Goal: Task Accomplishment & Management: Manage account settings

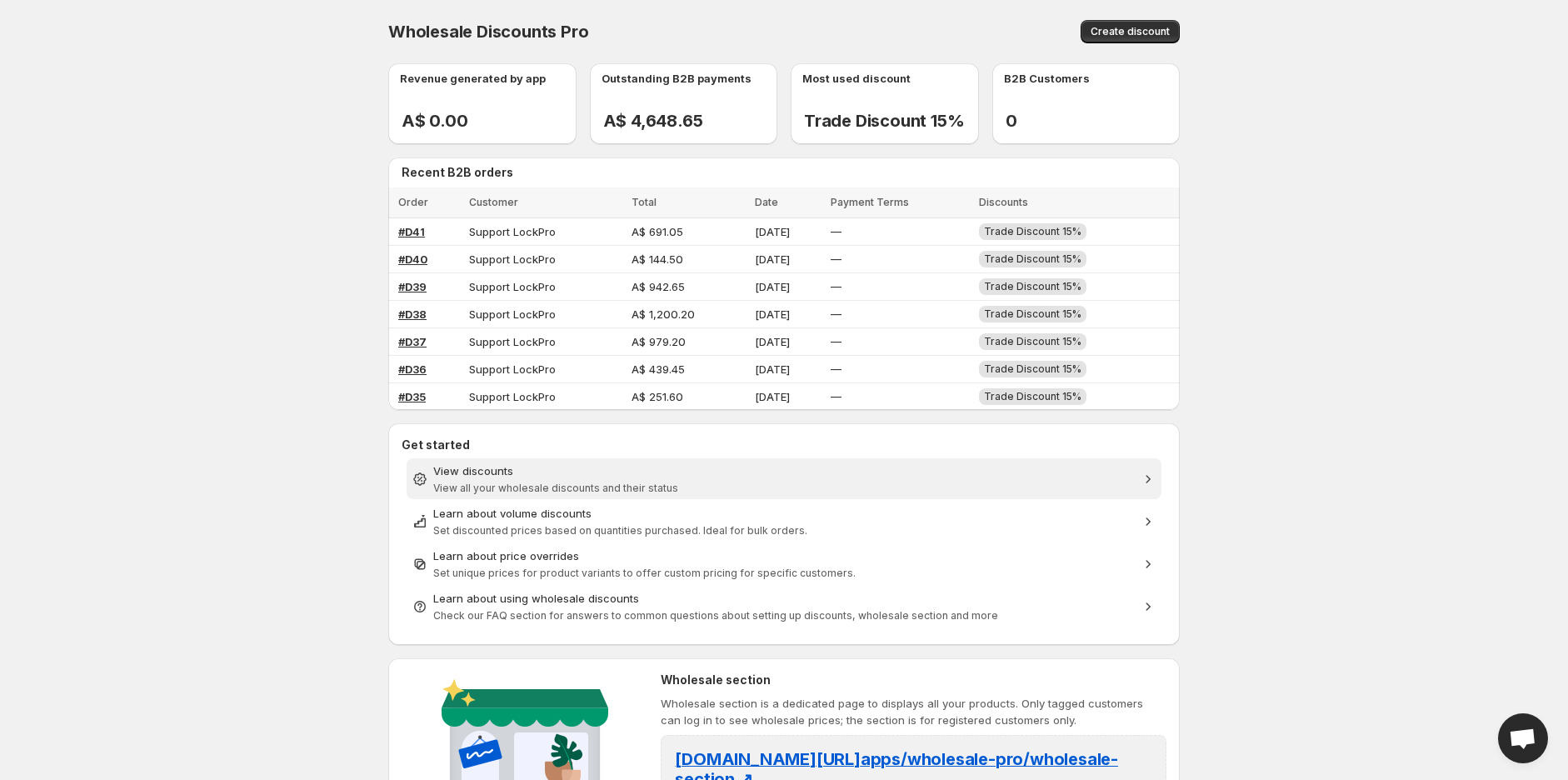
click at [471, 486] on span "View all your wholesale discounts and their status" at bounding box center [556, 489] width 245 height 13
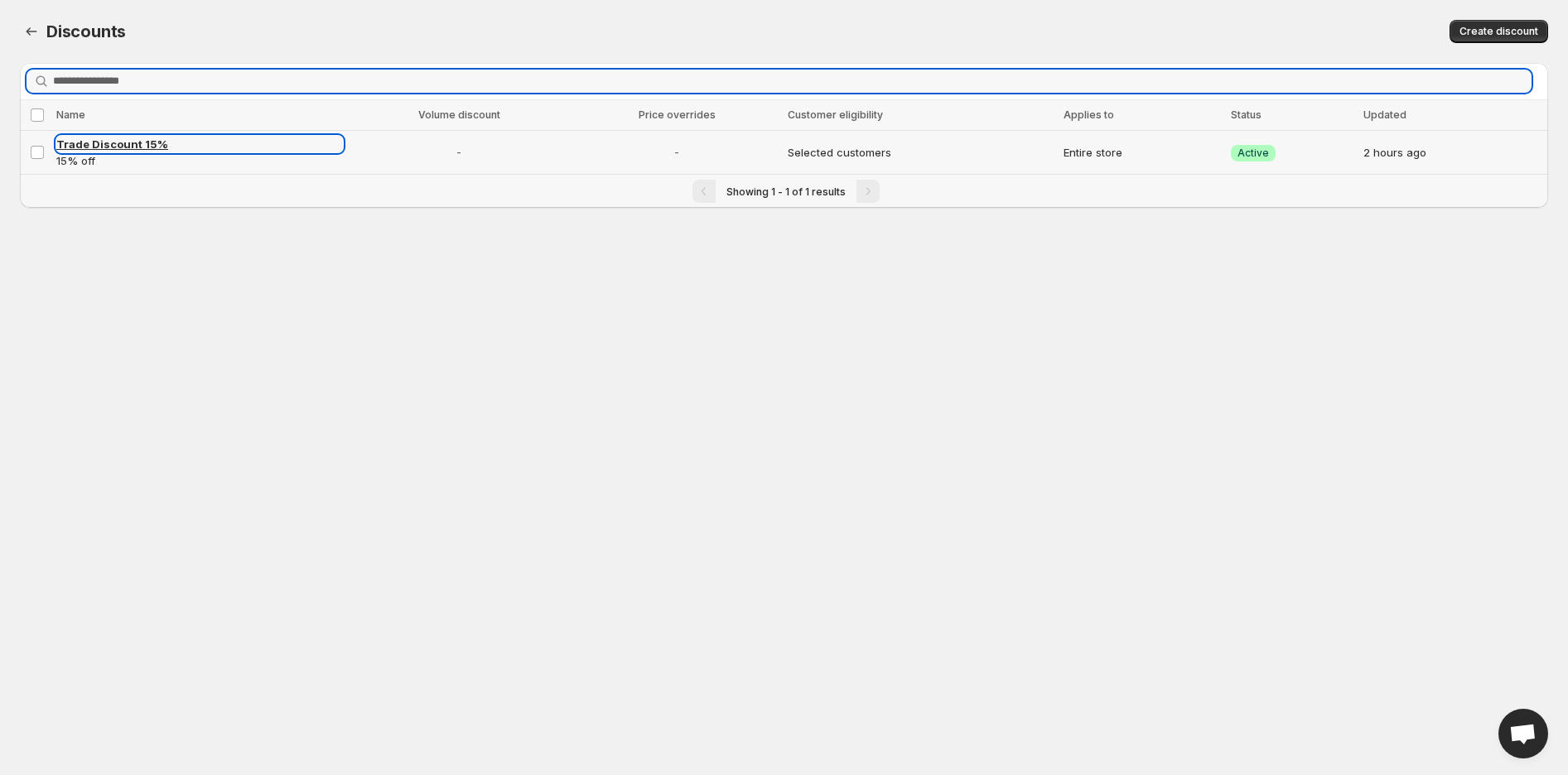
click at [143, 139] on span "Trade Discount 15%" at bounding box center [112, 144] width 112 height 13
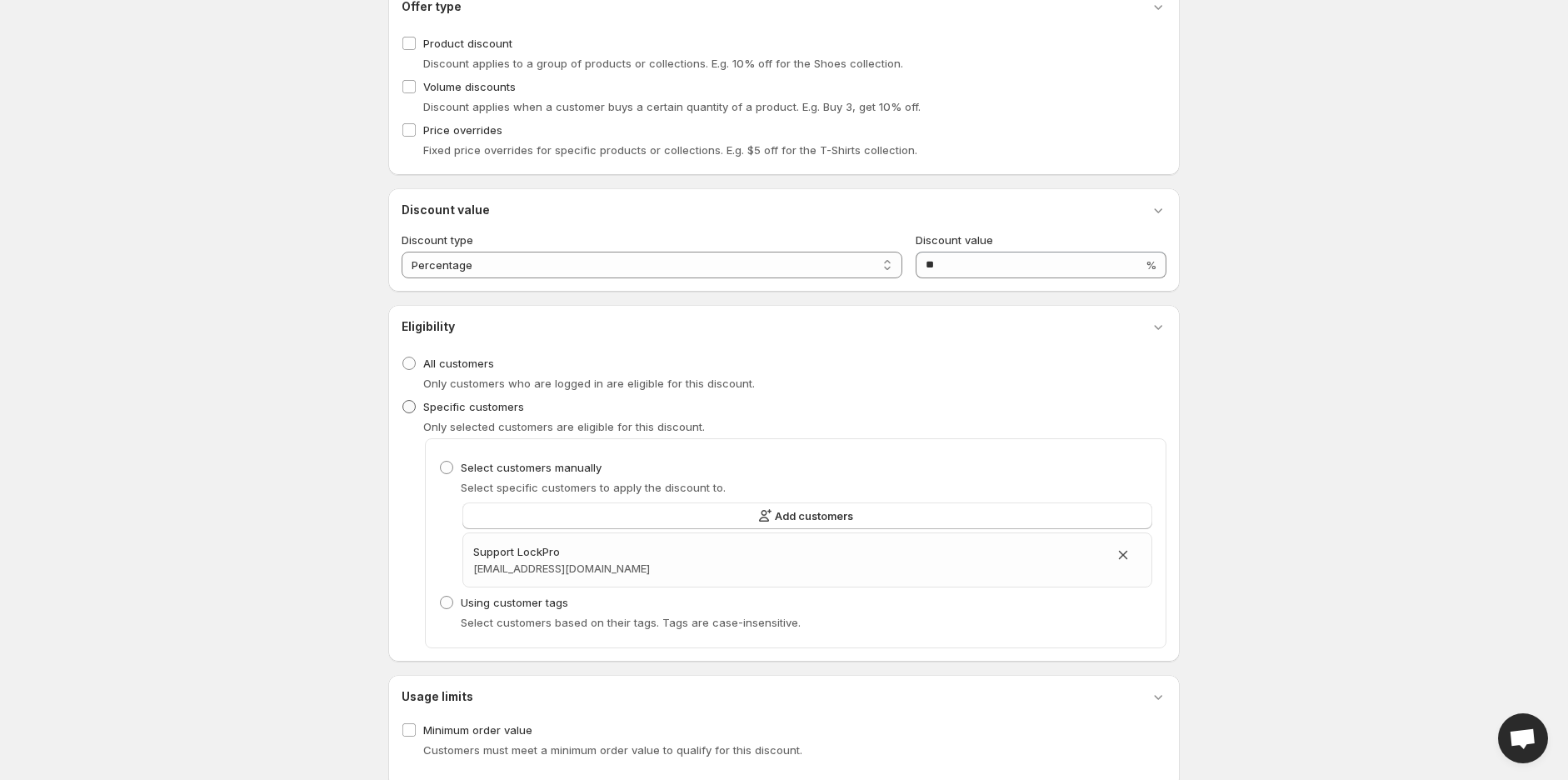
scroll to position [278, 0]
click at [497, 599] on span "Using customer tags" at bounding box center [514, 600] width 108 height 13
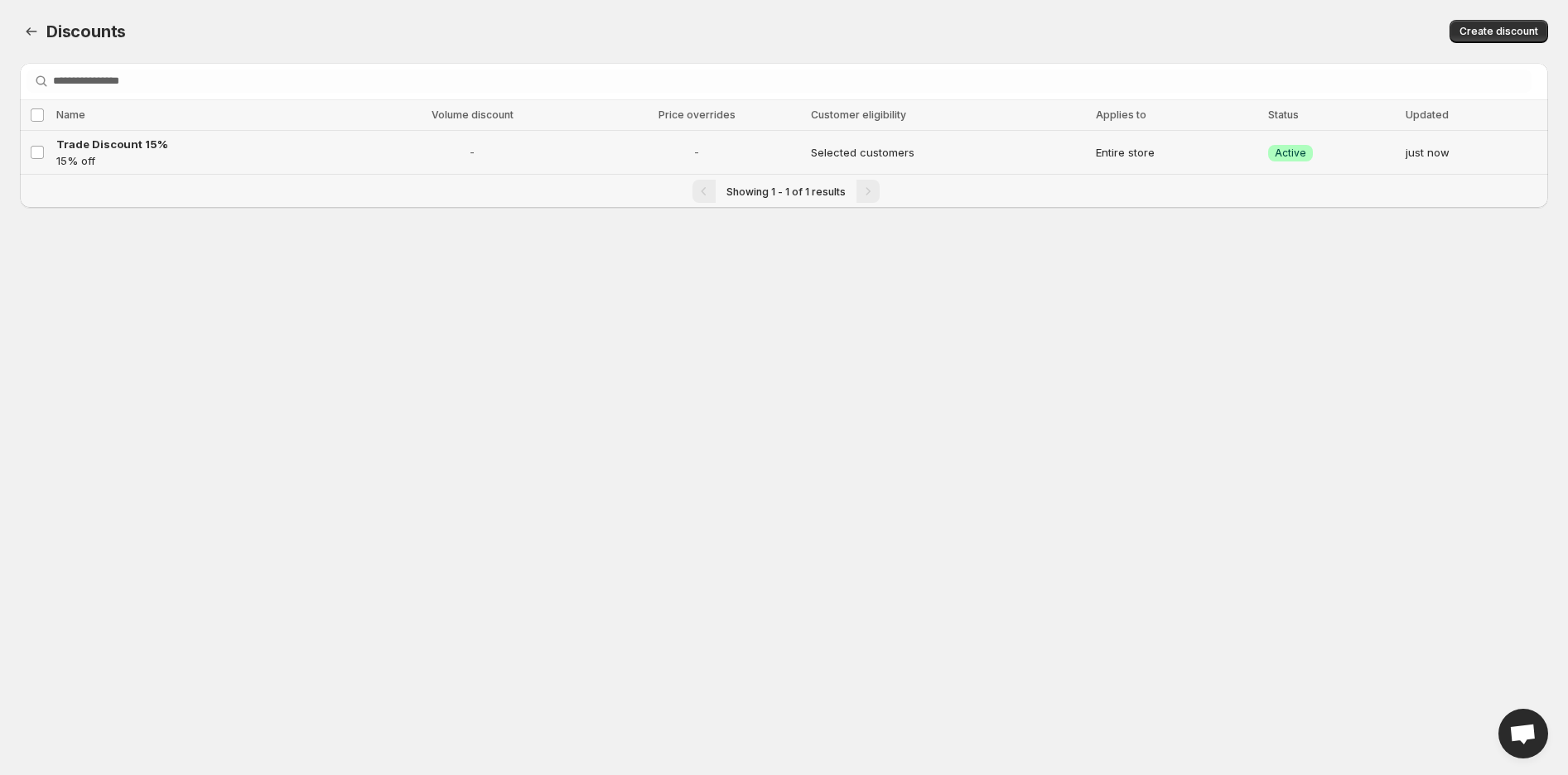
click at [131, 152] on p "15% off" at bounding box center [203, 160] width 296 height 16
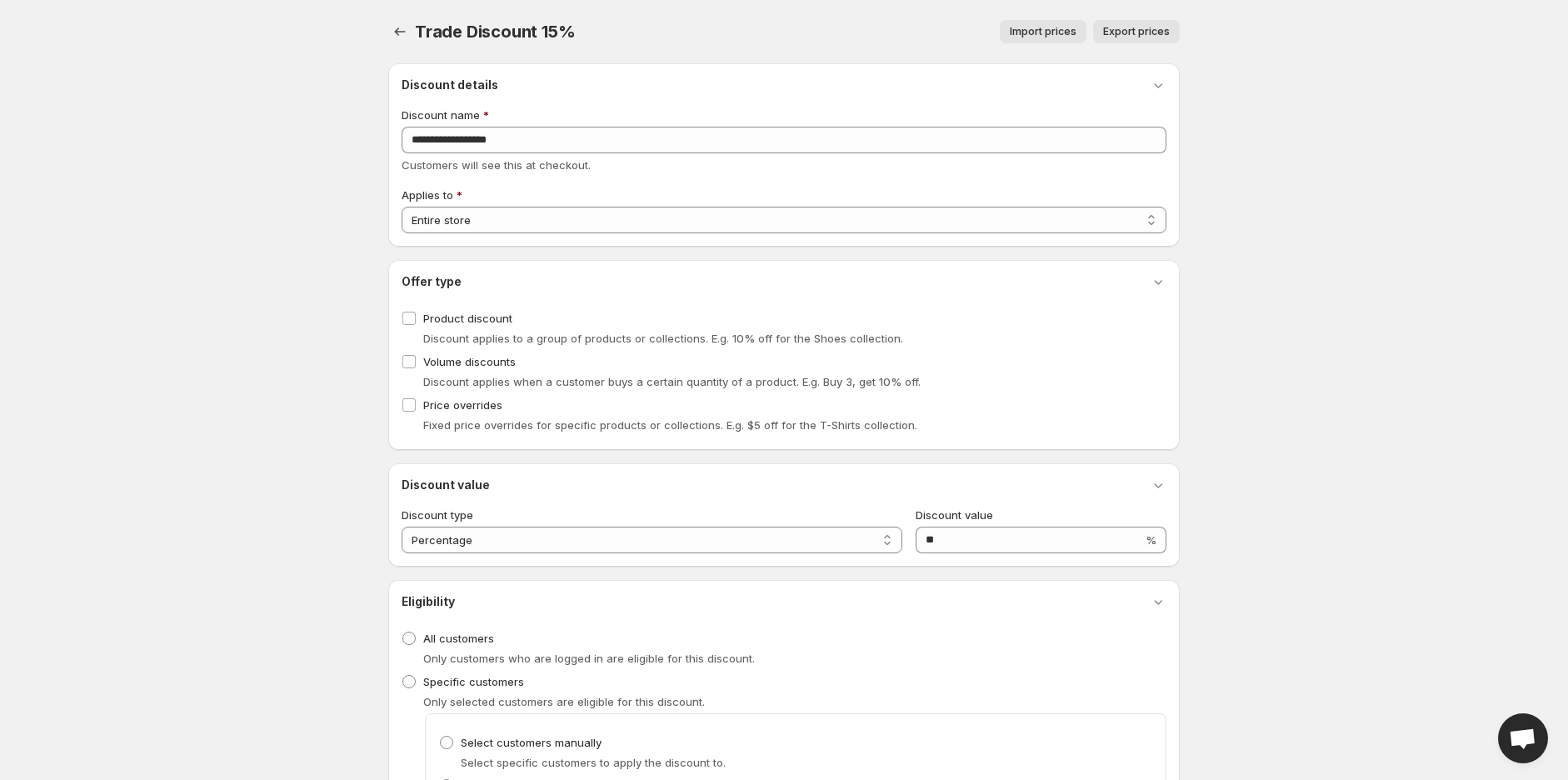
click at [132, 147] on body "**********" at bounding box center [784, 390] width 1568 height 780
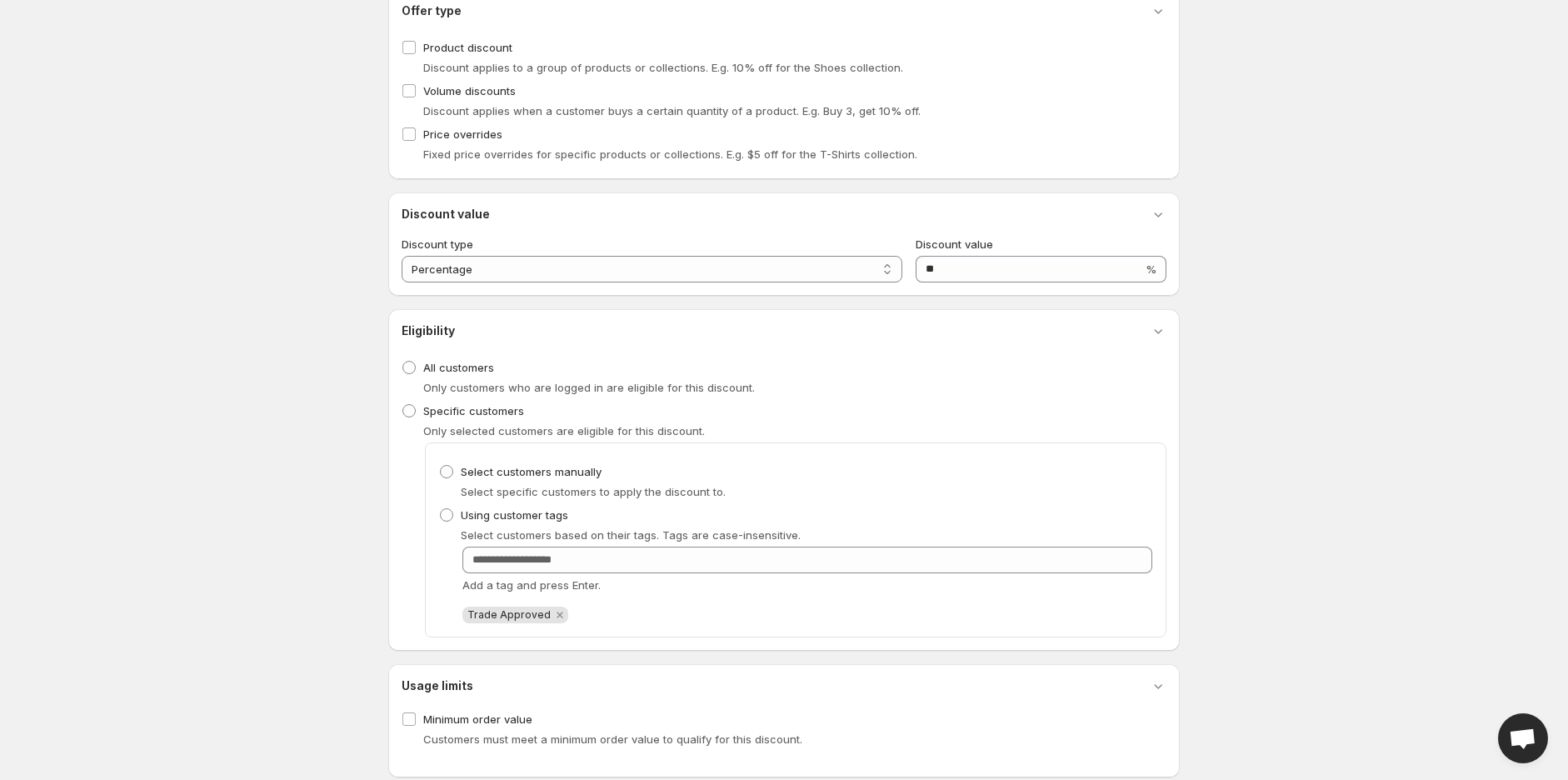
scroll to position [278, 0]
